Goal: Task Accomplishment & Management: Manage account settings

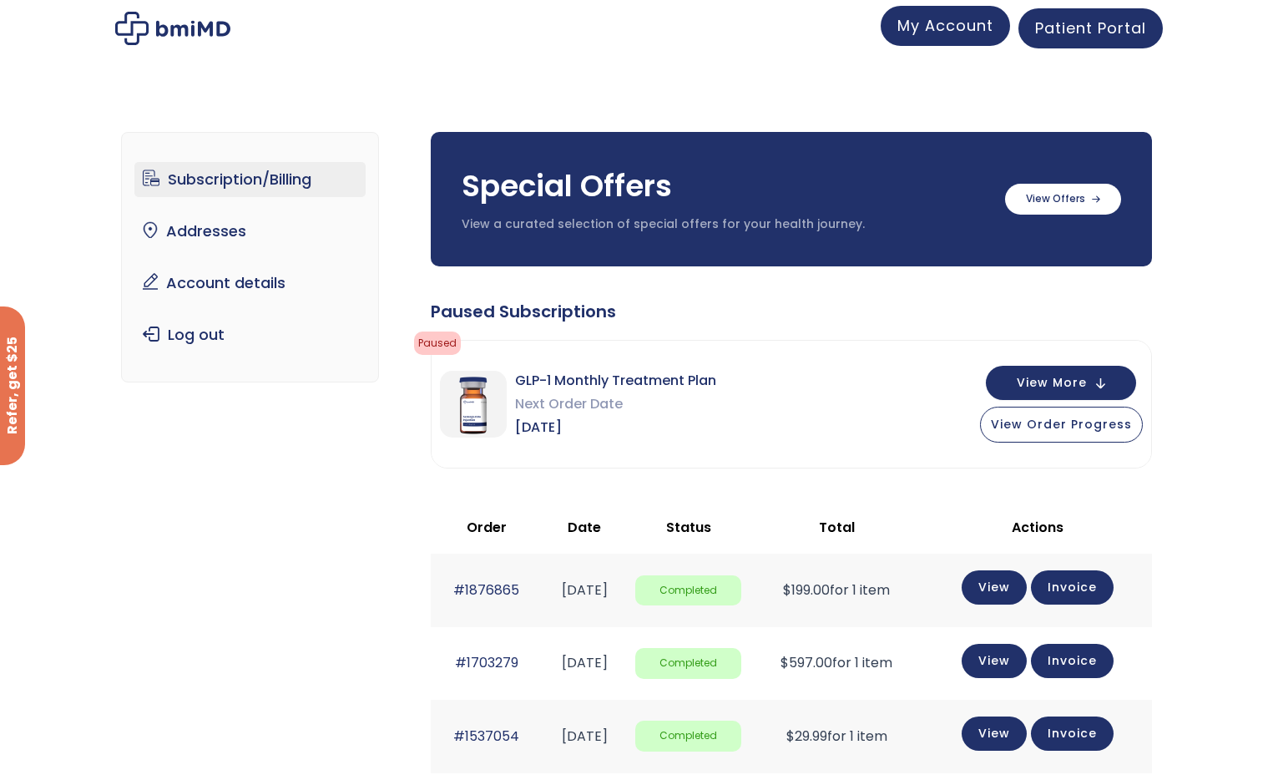
click at [967, 38] on link "My Account" at bounding box center [945, 26] width 129 height 40
click at [232, 280] on link "Account details" at bounding box center [249, 282] width 231 height 35
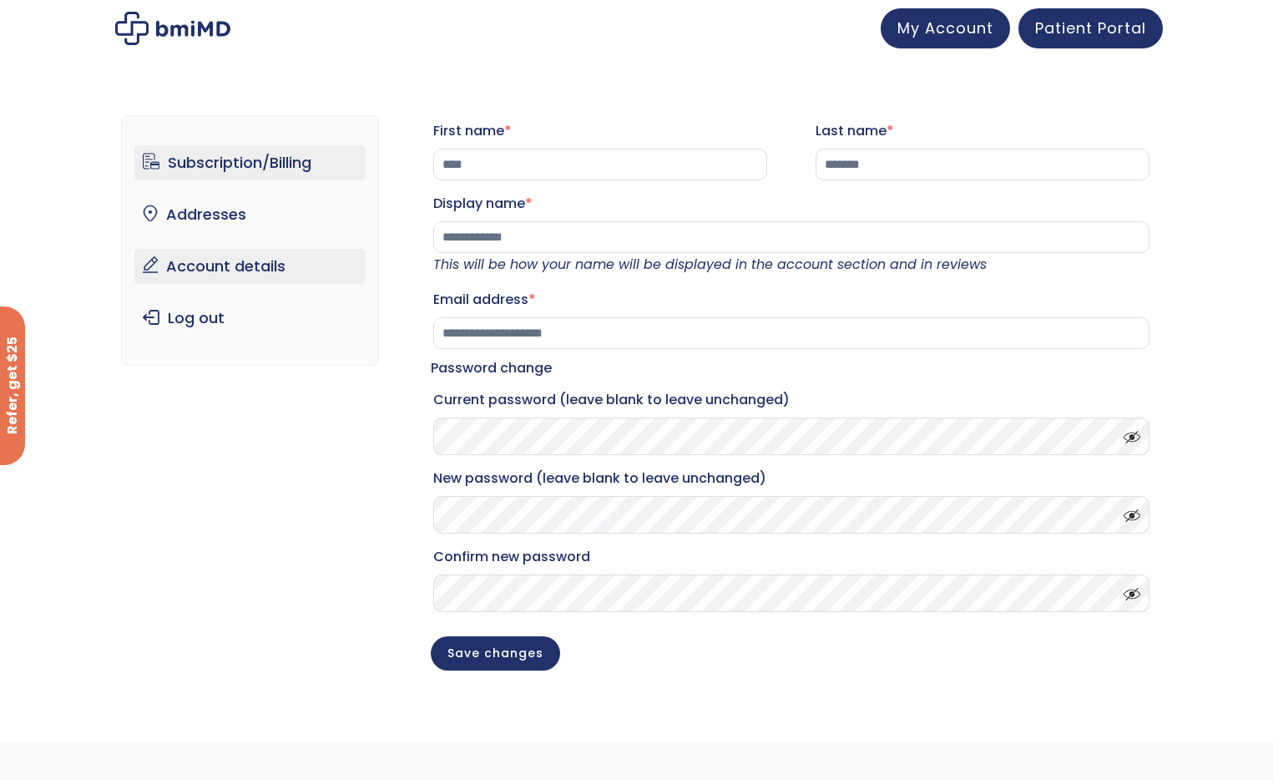
click at [215, 159] on link "Subscription/Billing" at bounding box center [249, 162] width 231 height 35
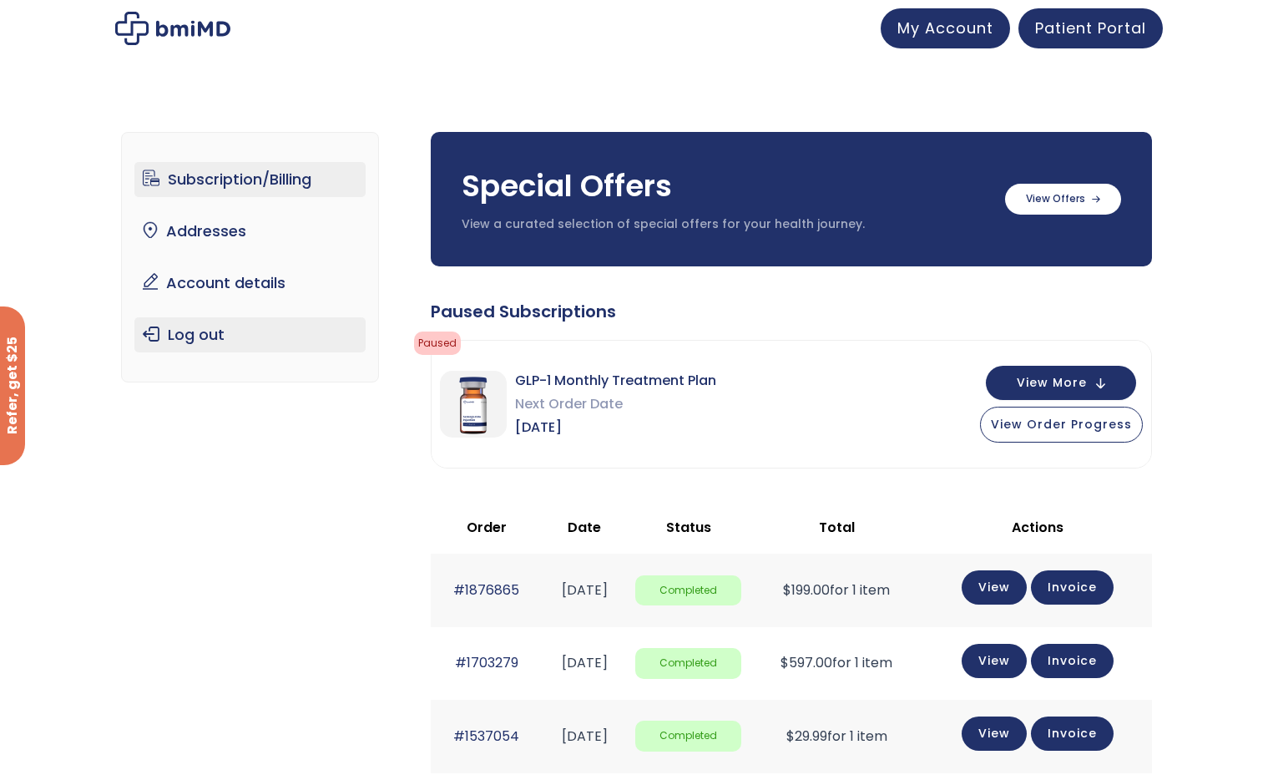
click at [211, 335] on link "Log out" at bounding box center [249, 334] width 231 height 35
